Goal: Navigation & Orientation: Find specific page/section

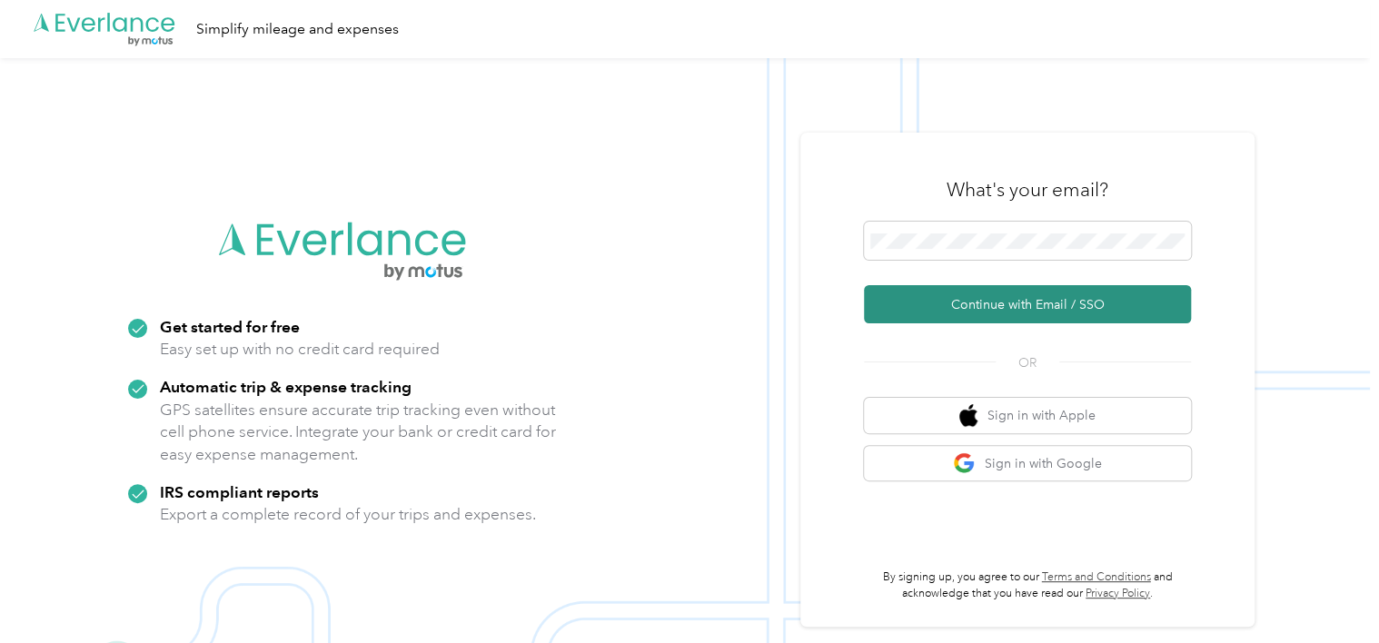
click at [1026, 299] on button "Continue with Email / SSO" at bounding box center [1027, 304] width 327 height 38
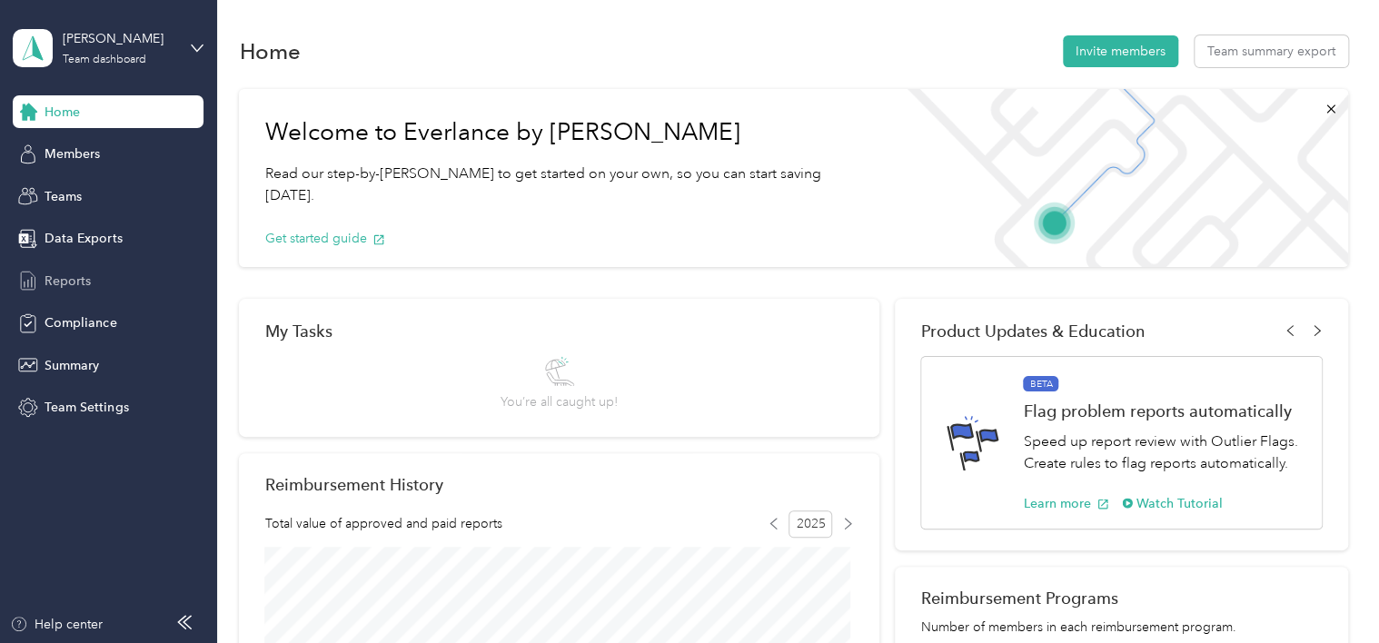
click at [70, 274] on span "Reports" at bounding box center [68, 281] width 46 height 19
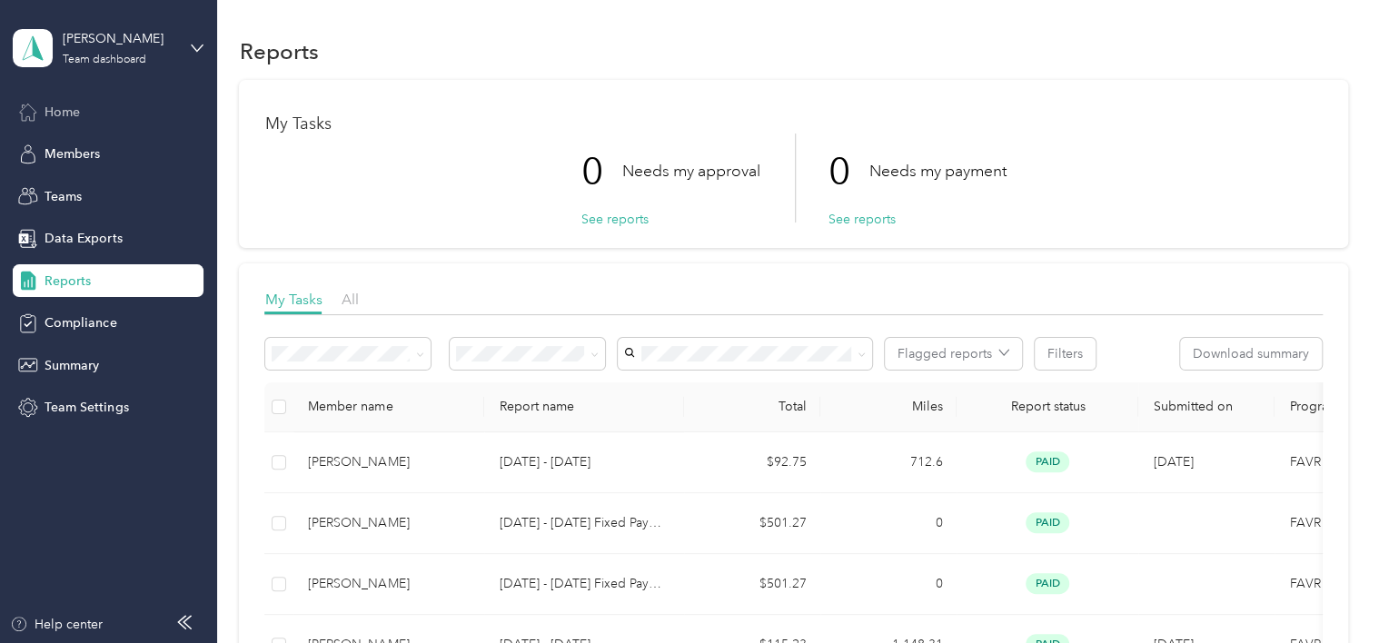
click at [59, 109] on span "Home" at bounding box center [62, 112] width 35 height 19
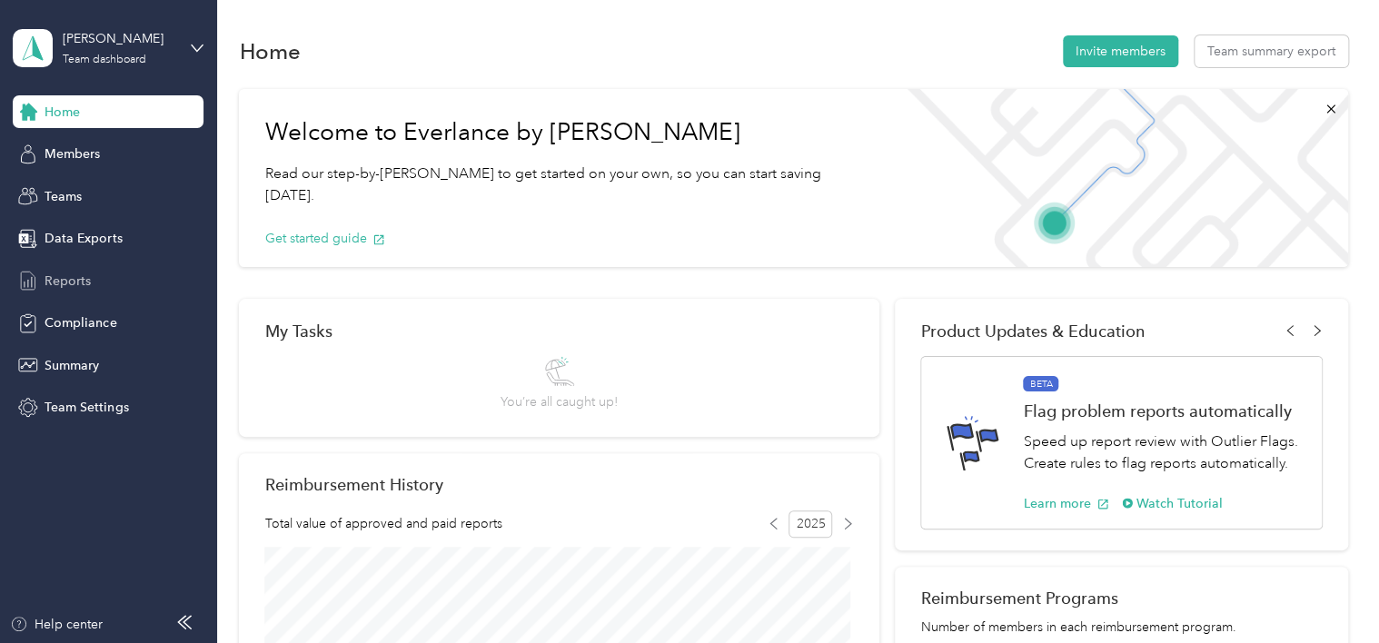
click at [77, 274] on span "Reports" at bounding box center [68, 281] width 46 height 19
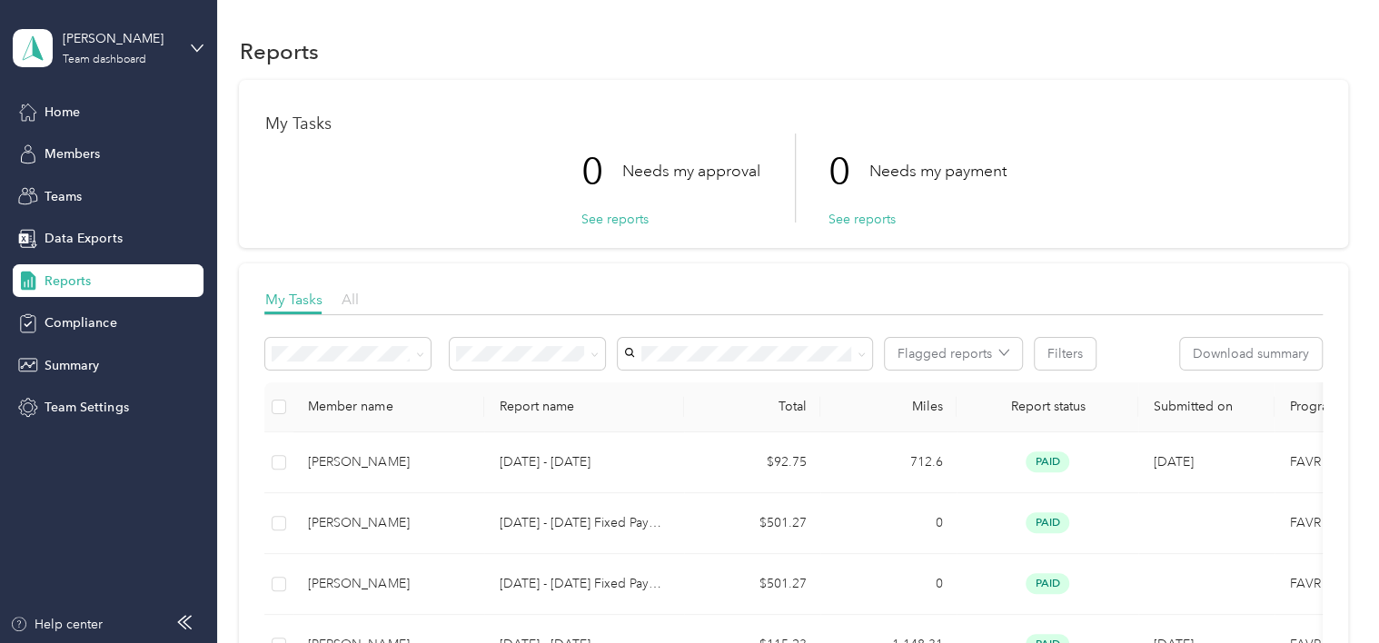
click at [353, 298] on span "All" at bounding box center [349, 299] width 17 height 17
click at [296, 297] on span "My Tasks" at bounding box center [292, 299] width 57 height 17
click at [64, 105] on span "Home" at bounding box center [62, 112] width 35 height 19
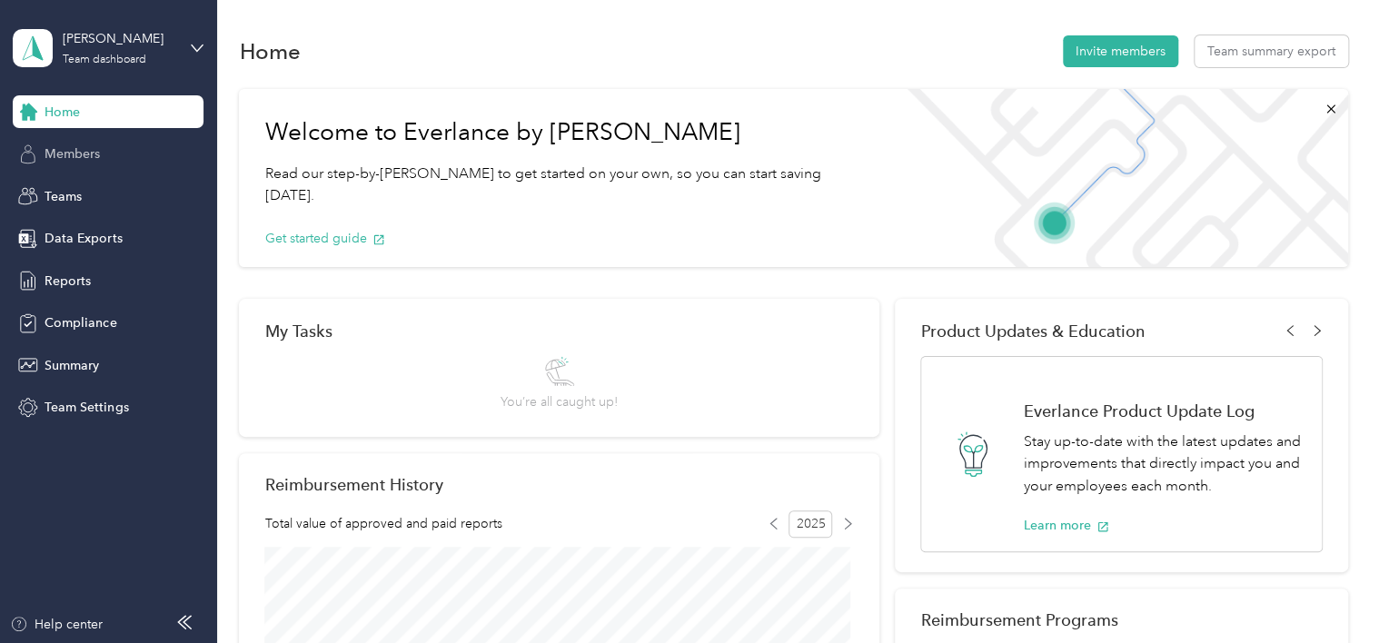
click at [79, 149] on span "Members" at bounding box center [72, 153] width 55 height 19
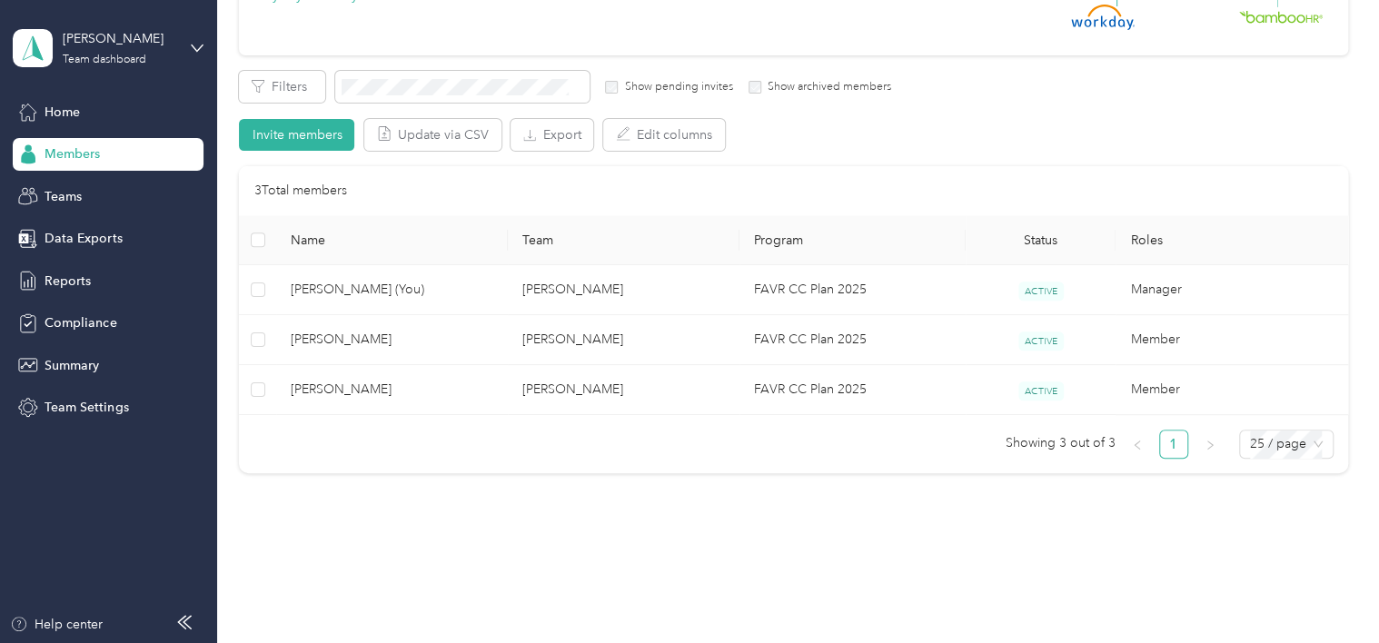
scroll to position [273, 0]
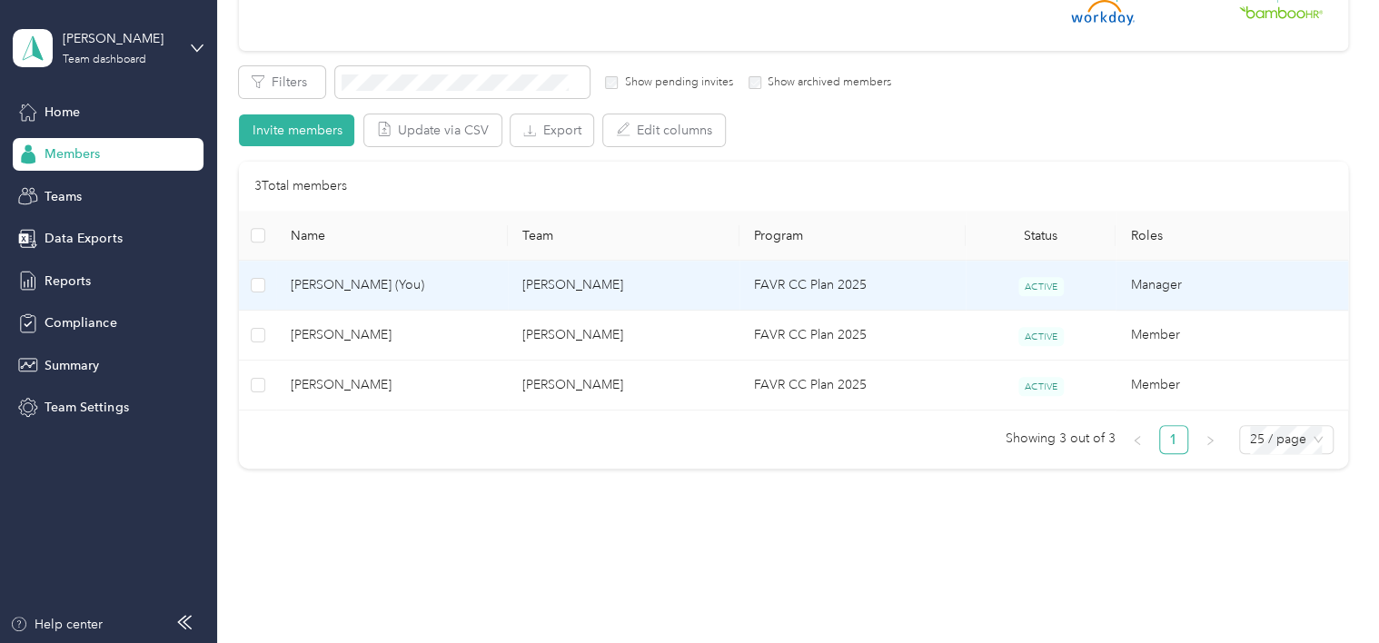
click at [316, 280] on span "Todd M. Schumert (You)" at bounding box center [392, 285] width 203 height 20
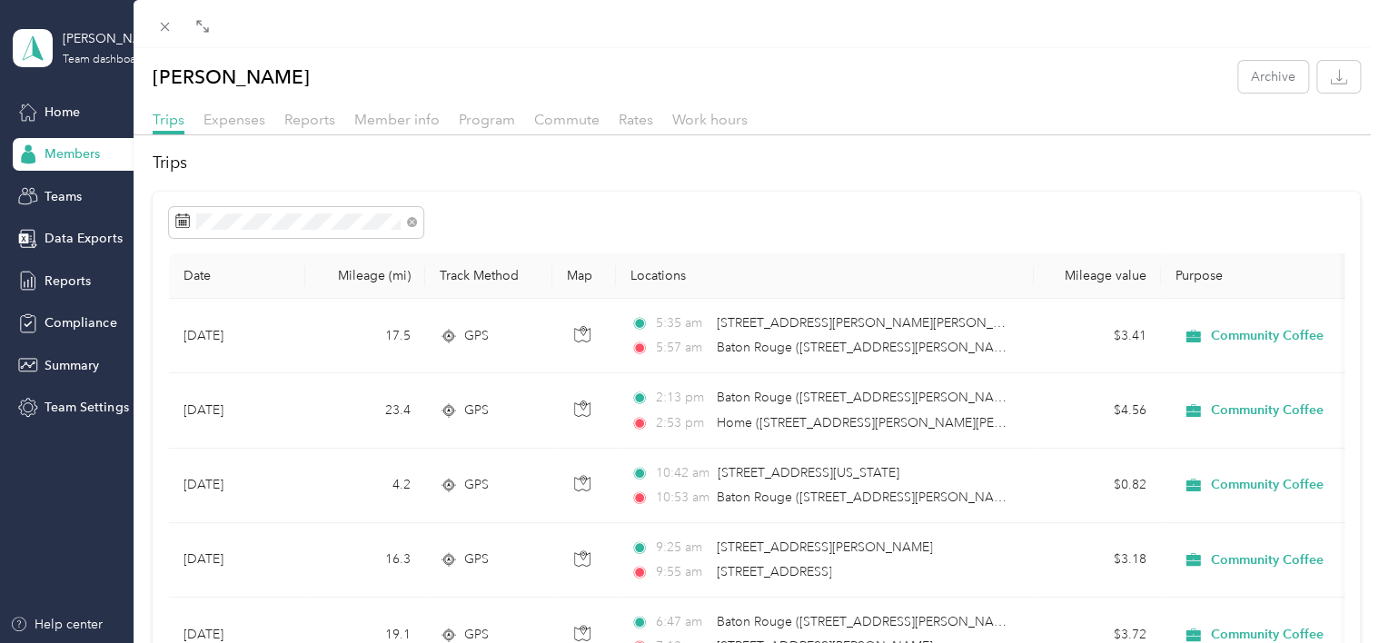
drag, startPoint x: 686, startPoint y: 55, endPoint x: 120, endPoint y: 113, distance: 568.9
click at [120, 113] on div "Todd M. Schumert Archive Trips Expenses Reports Member info Program Commute Rat…" at bounding box center [689, 321] width 1379 height 643
click at [193, 29] on span at bounding box center [203, 25] width 24 height 25
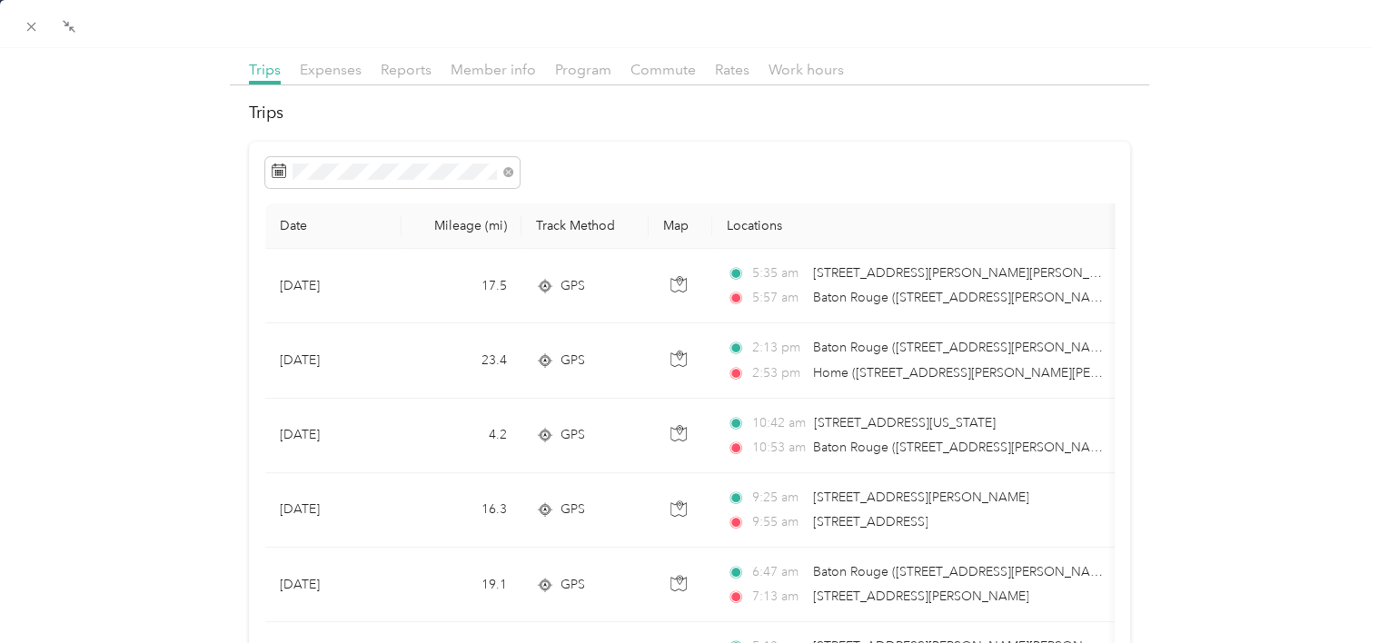
scroll to position [91, 0]
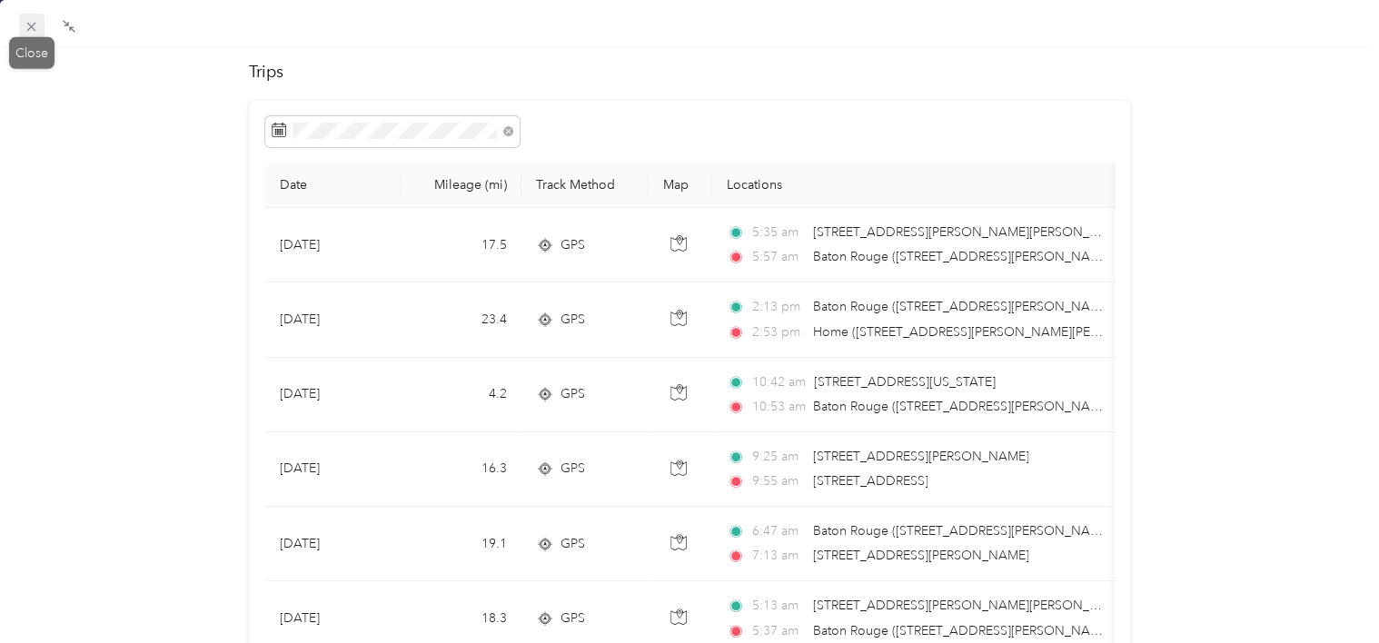
click at [30, 25] on icon at bounding box center [31, 27] width 9 height 9
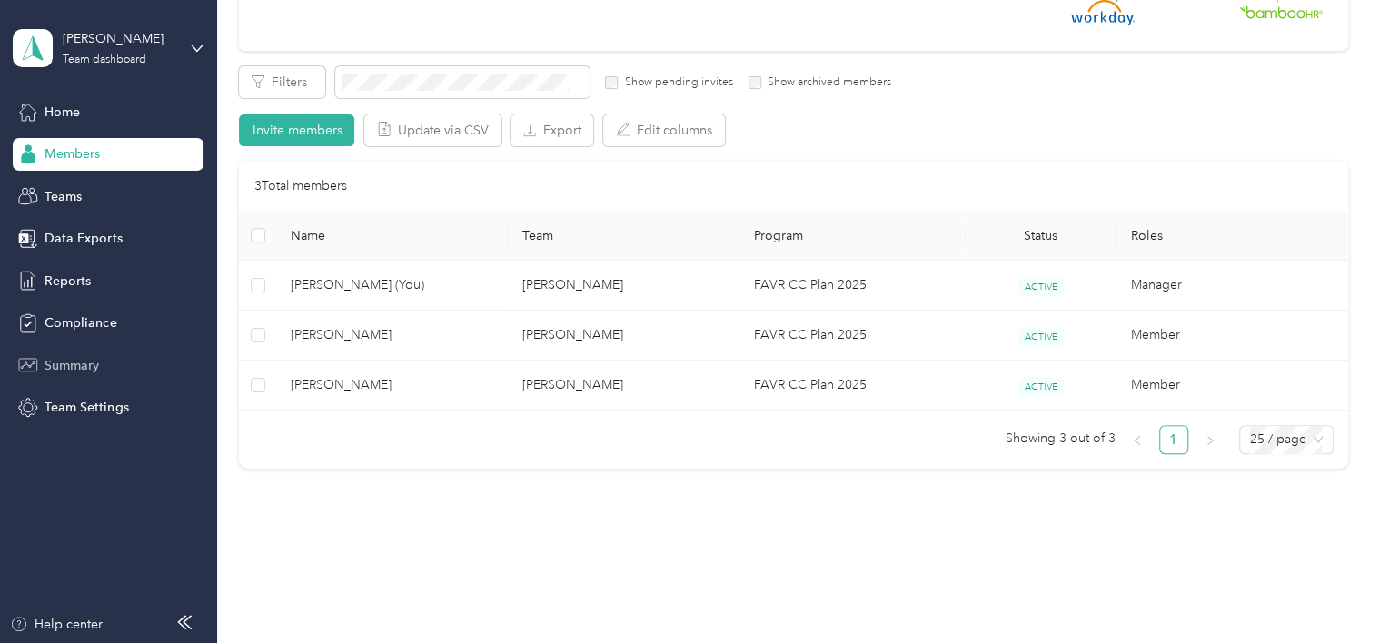
click at [82, 364] on span "Summary" at bounding box center [72, 365] width 55 height 19
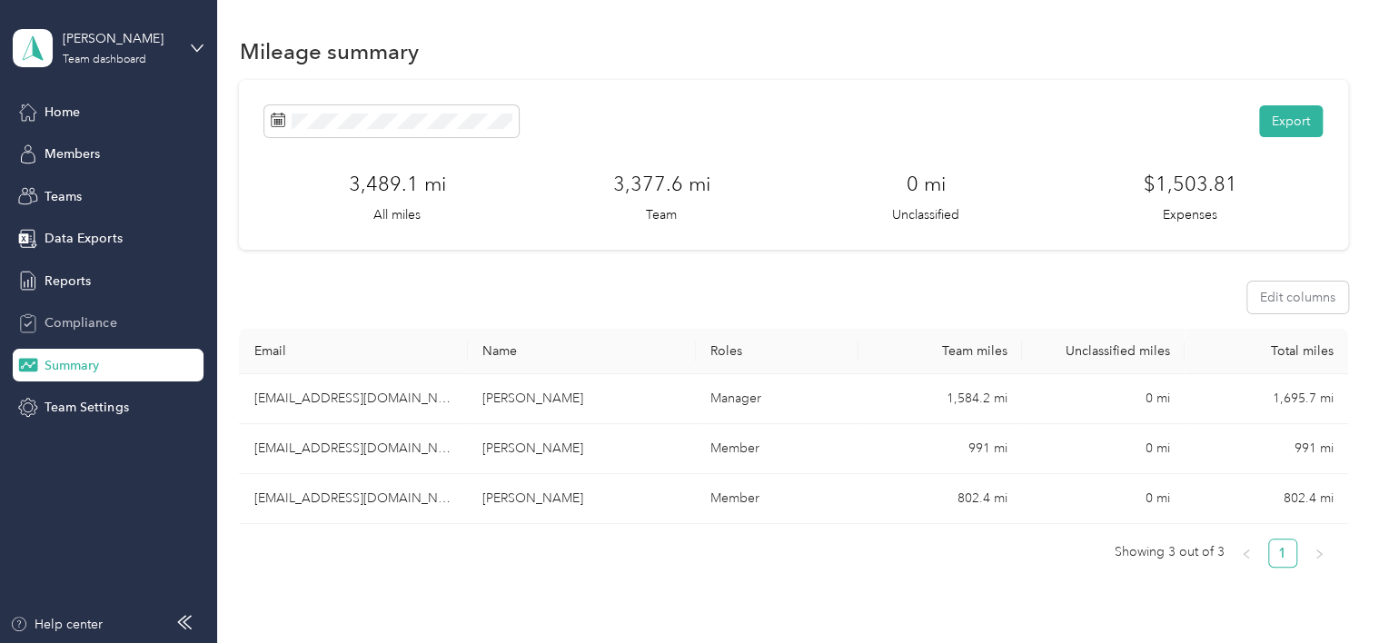
click at [69, 317] on span "Compliance" at bounding box center [81, 322] width 72 height 19
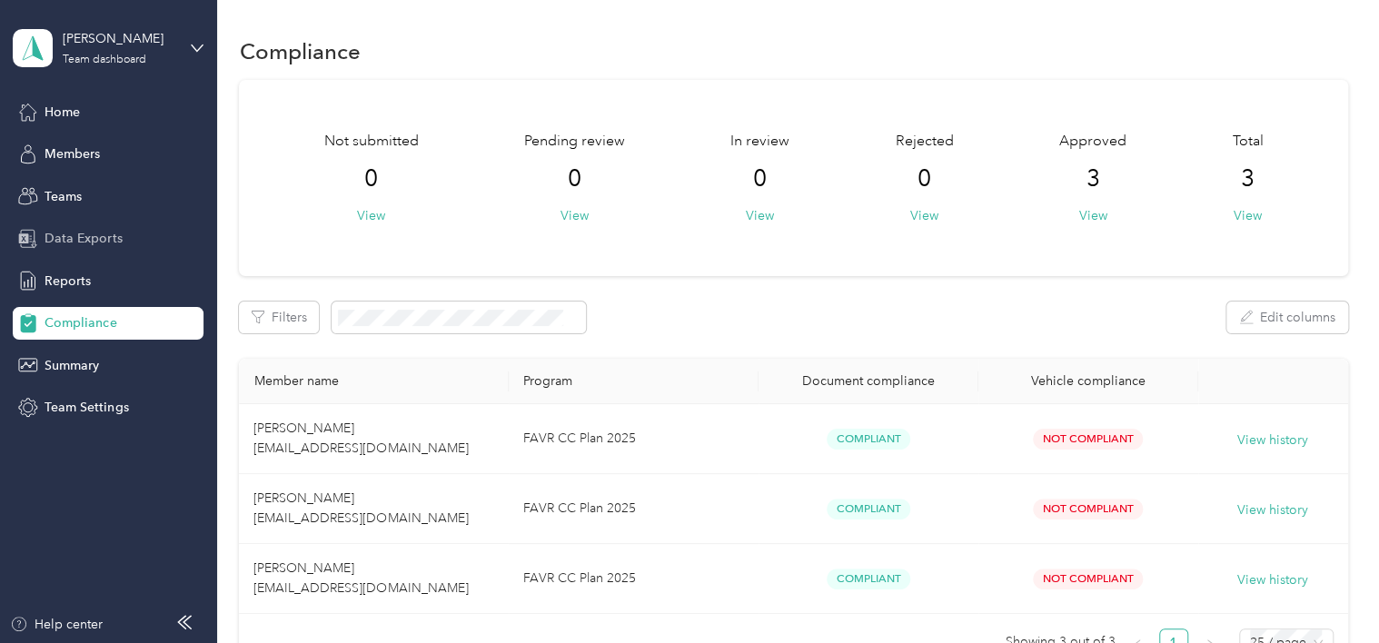
click at [60, 233] on span "Data Exports" at bounding box center [83, 238] width 77 height 19
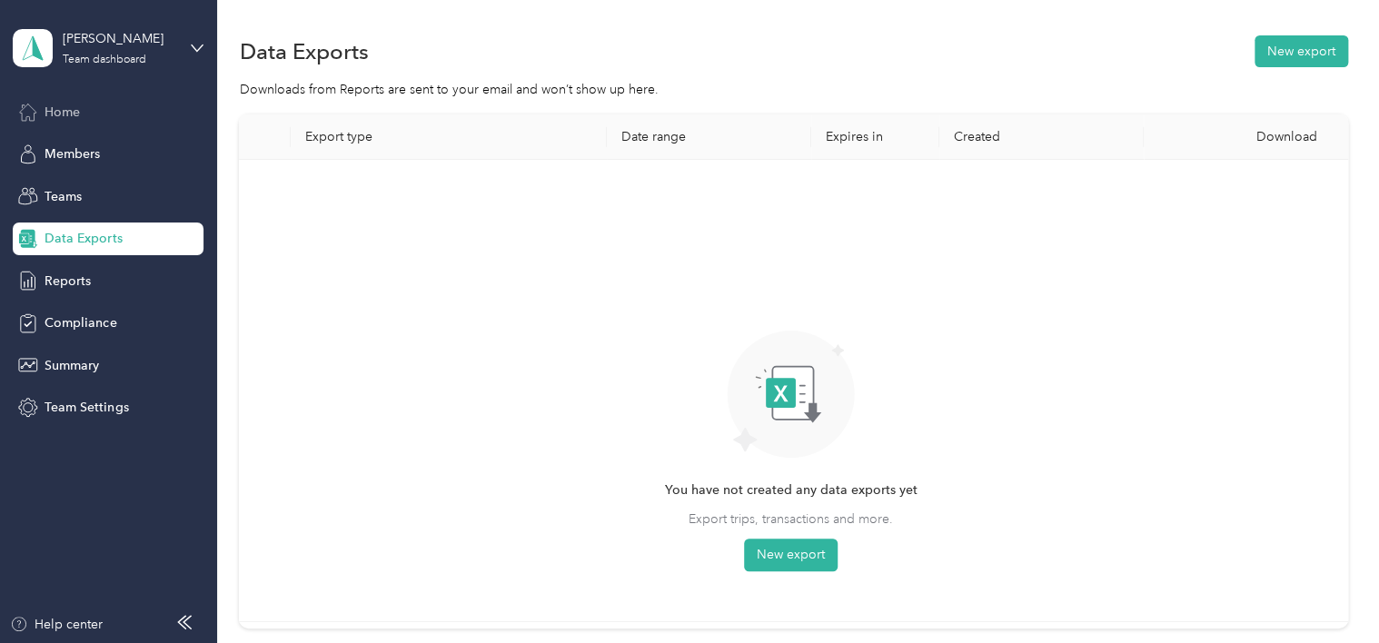
click at [65, 109] on span "Home" at bounding box center [62, 112] width 35 height 19
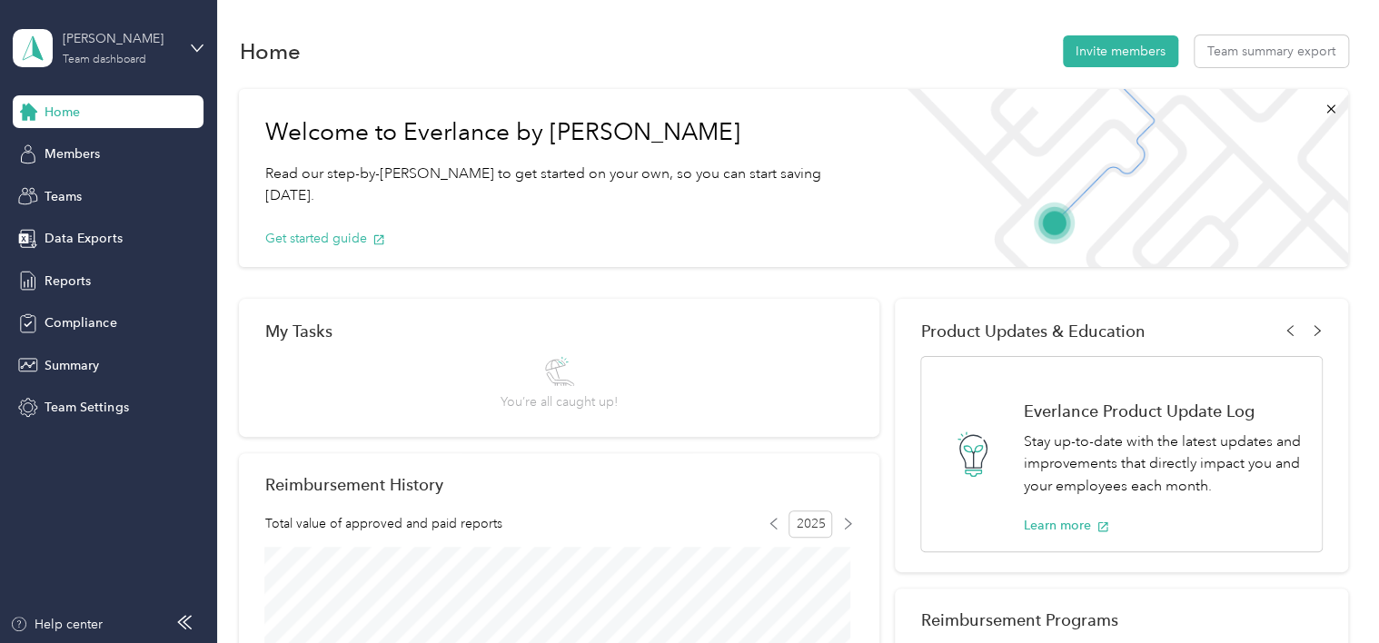
click at [113, 33] on div "Todd Schumert" at bounding box center [120, 38] width 114 height 19
click at [116, 188] on div "Personal dashboard" at bounding box center [86, 190] width 114 height 19
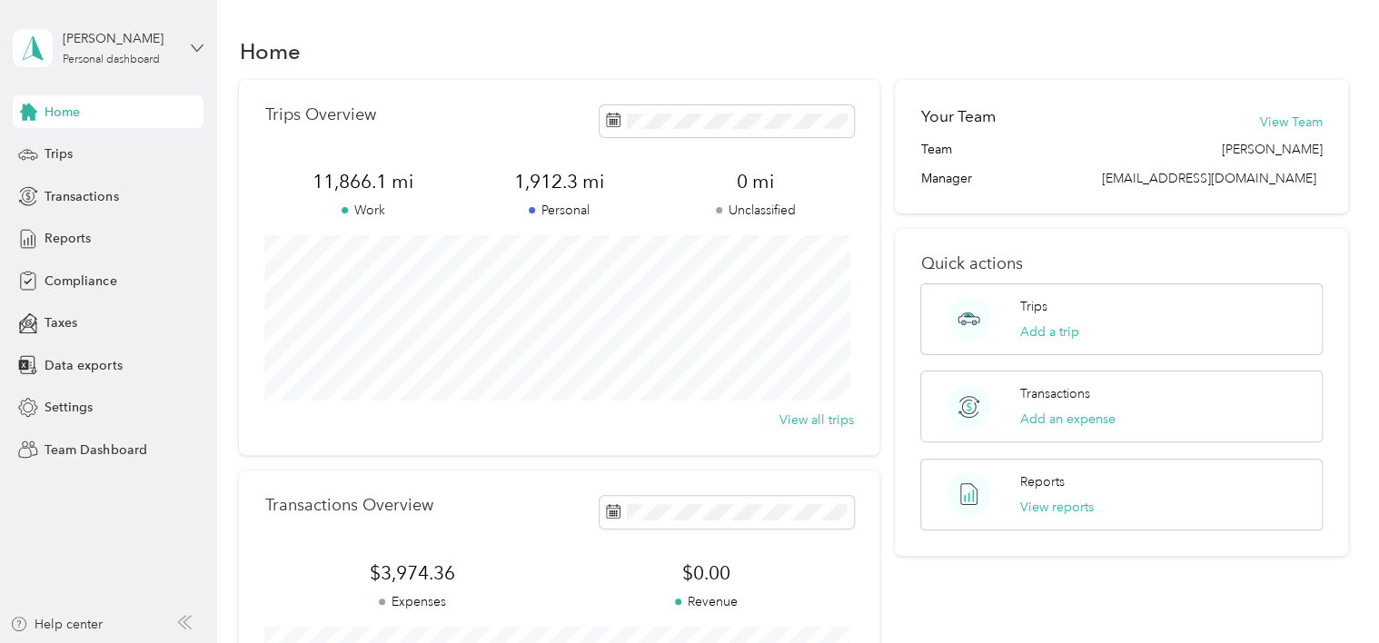
click at [192, 42] on icon at bounding box center [197, 48] width 13 height 13
click at [134, 149] on div "Team dashboard" at bounding box center [204, 147] width 357 height 32
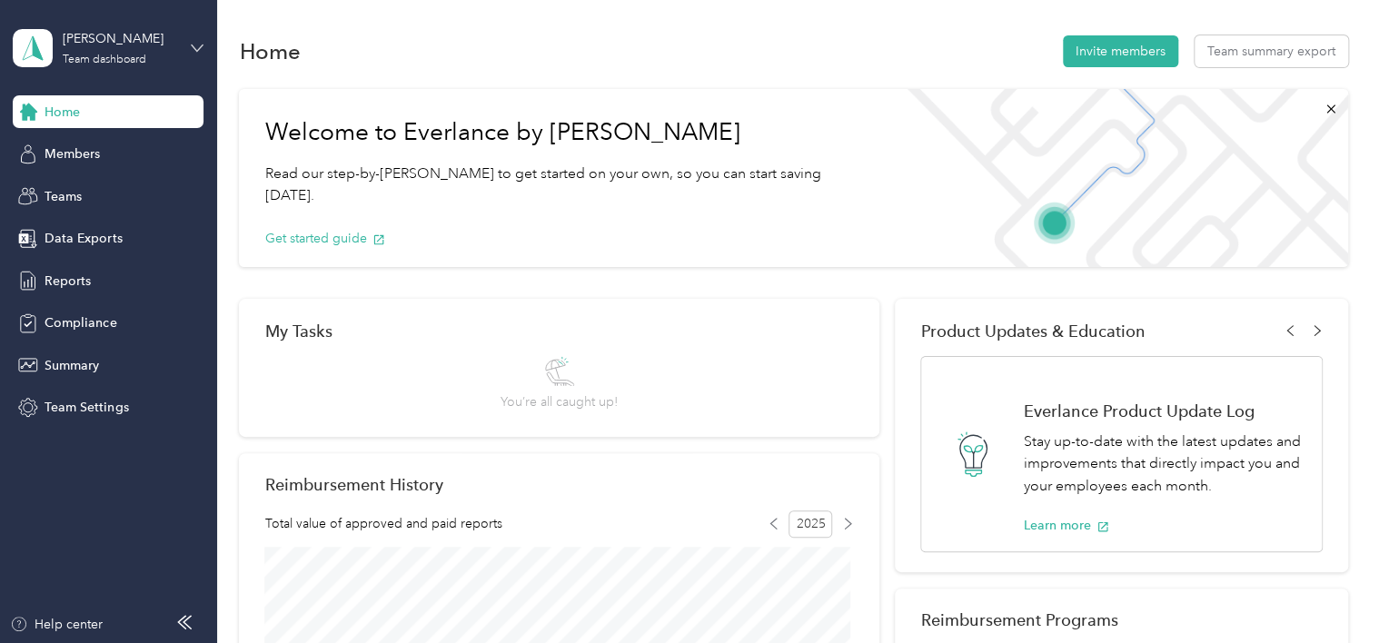
click at [192, 44] on icon at bounding box center [197, 48] width 13 height 13
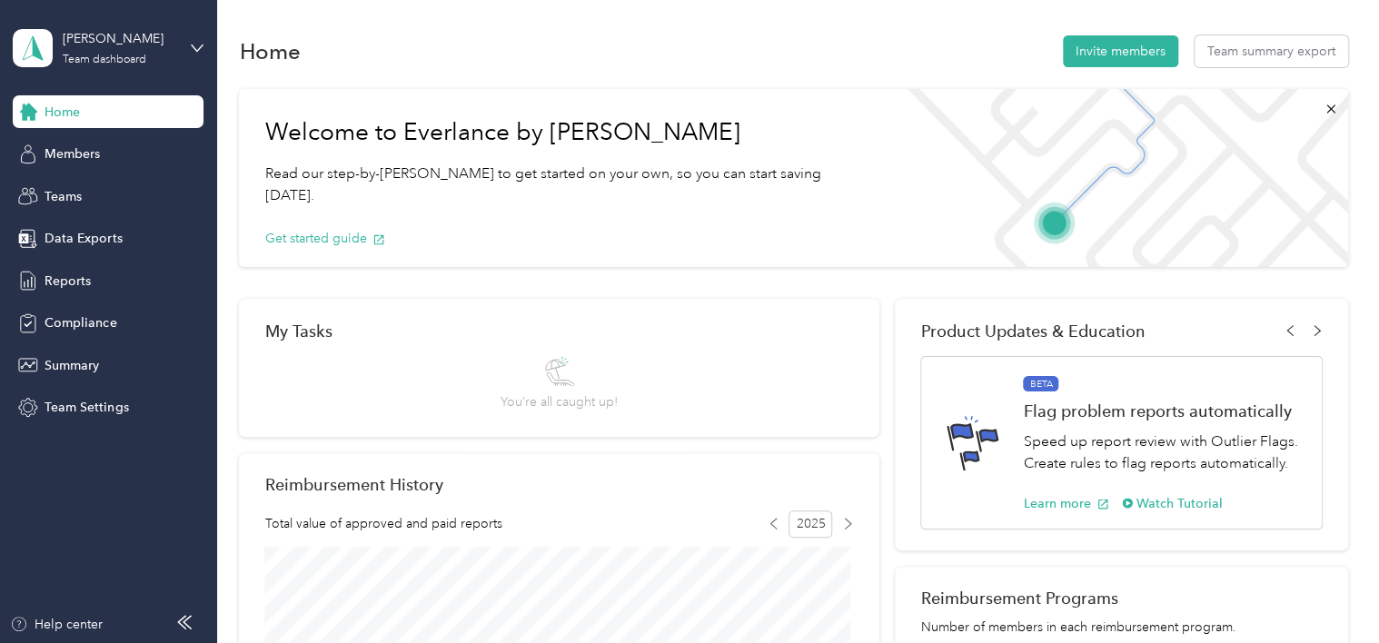
click at [133, 188] on div "Personal dashboard" at bounding box center [86, 190] width 114 height 19
